Goal: Task Accomplishment & Management: Use online tool/utility

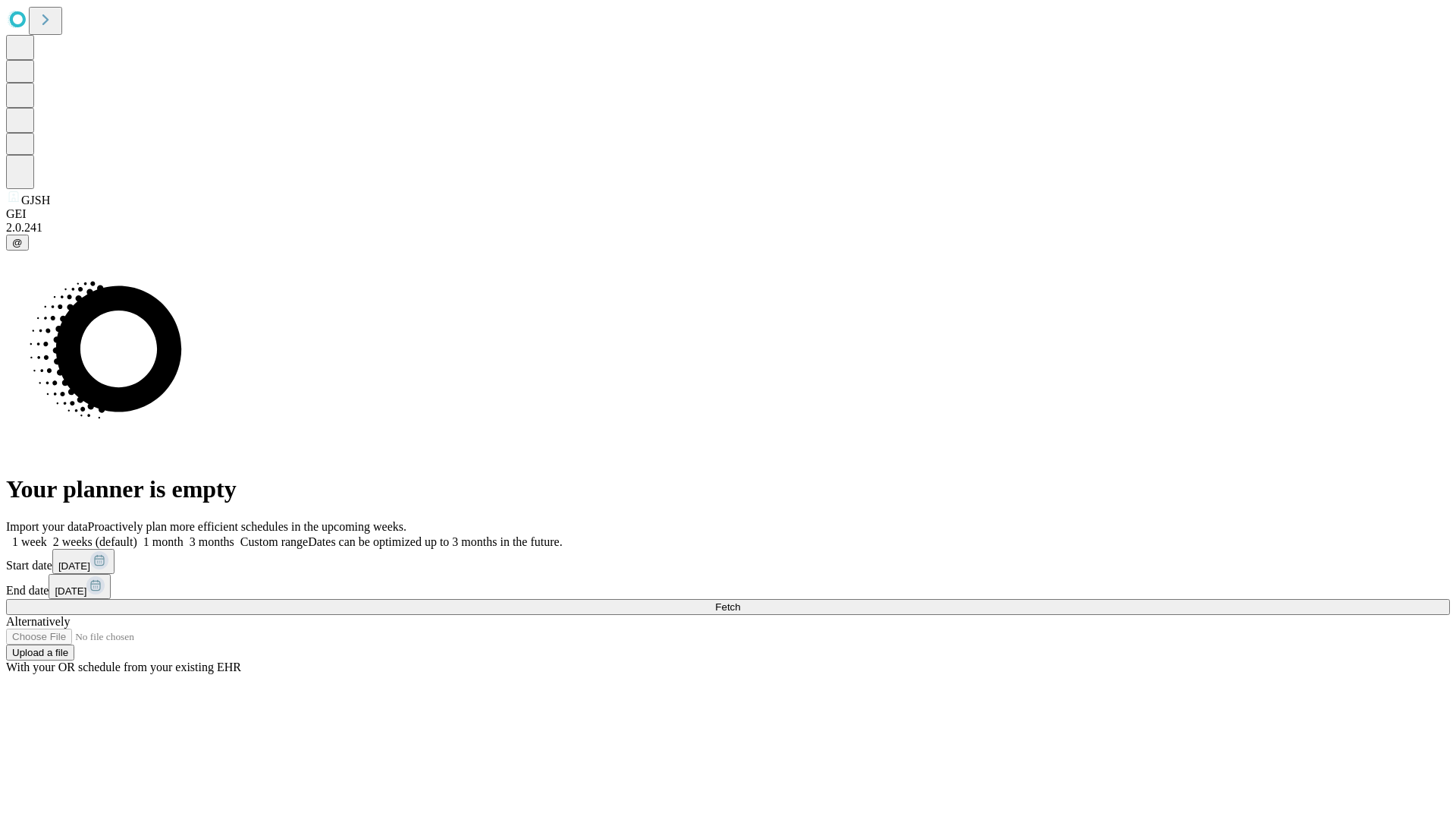
click at [740, 601] on span "Fetch" at bounding box center [727, 606] width 25 height 11
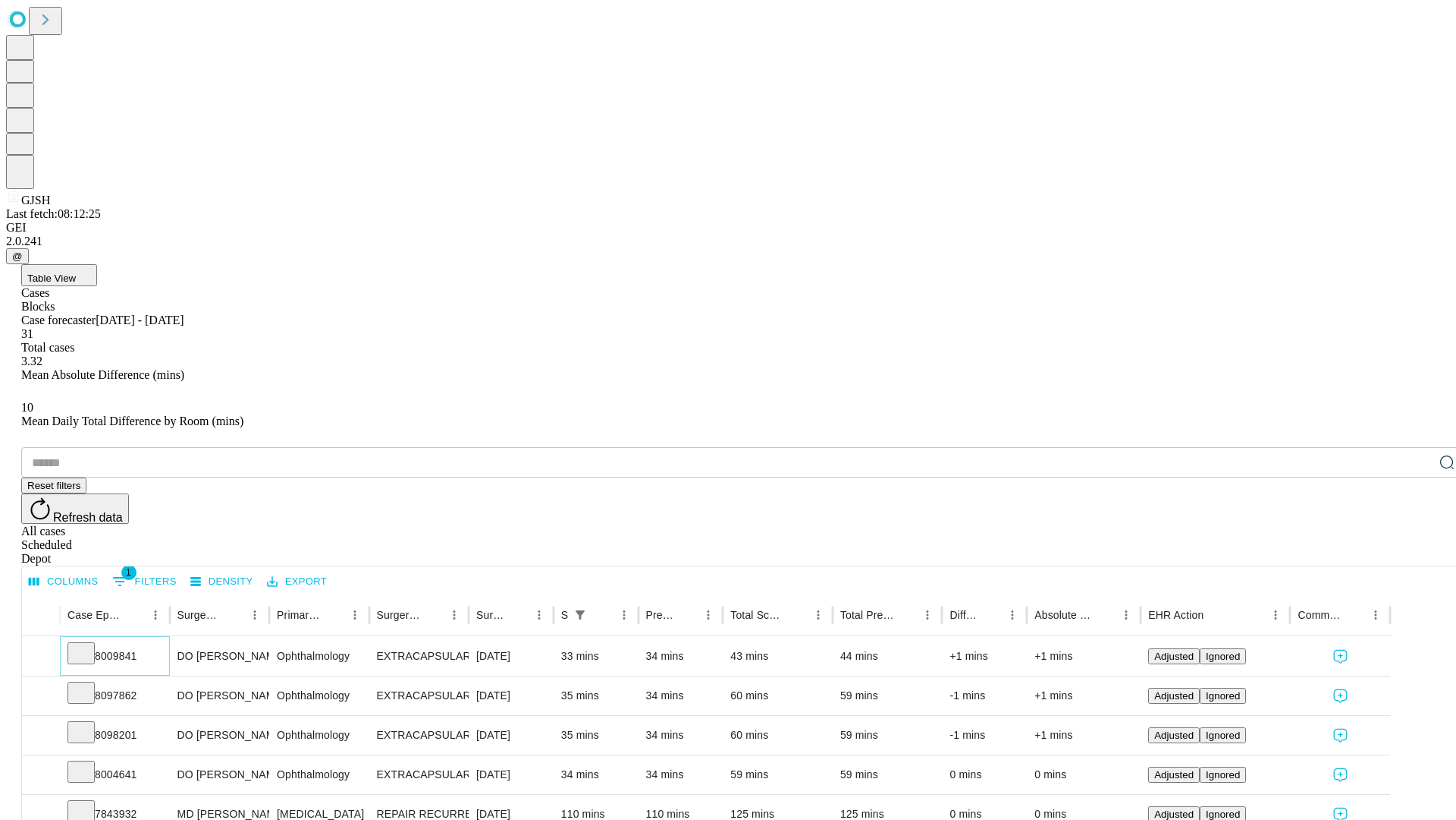
click at [89, 645] on icon at bounding box center [81, 652] width 15 height 15
